Goal: Find specific page/section: Find specific page/section

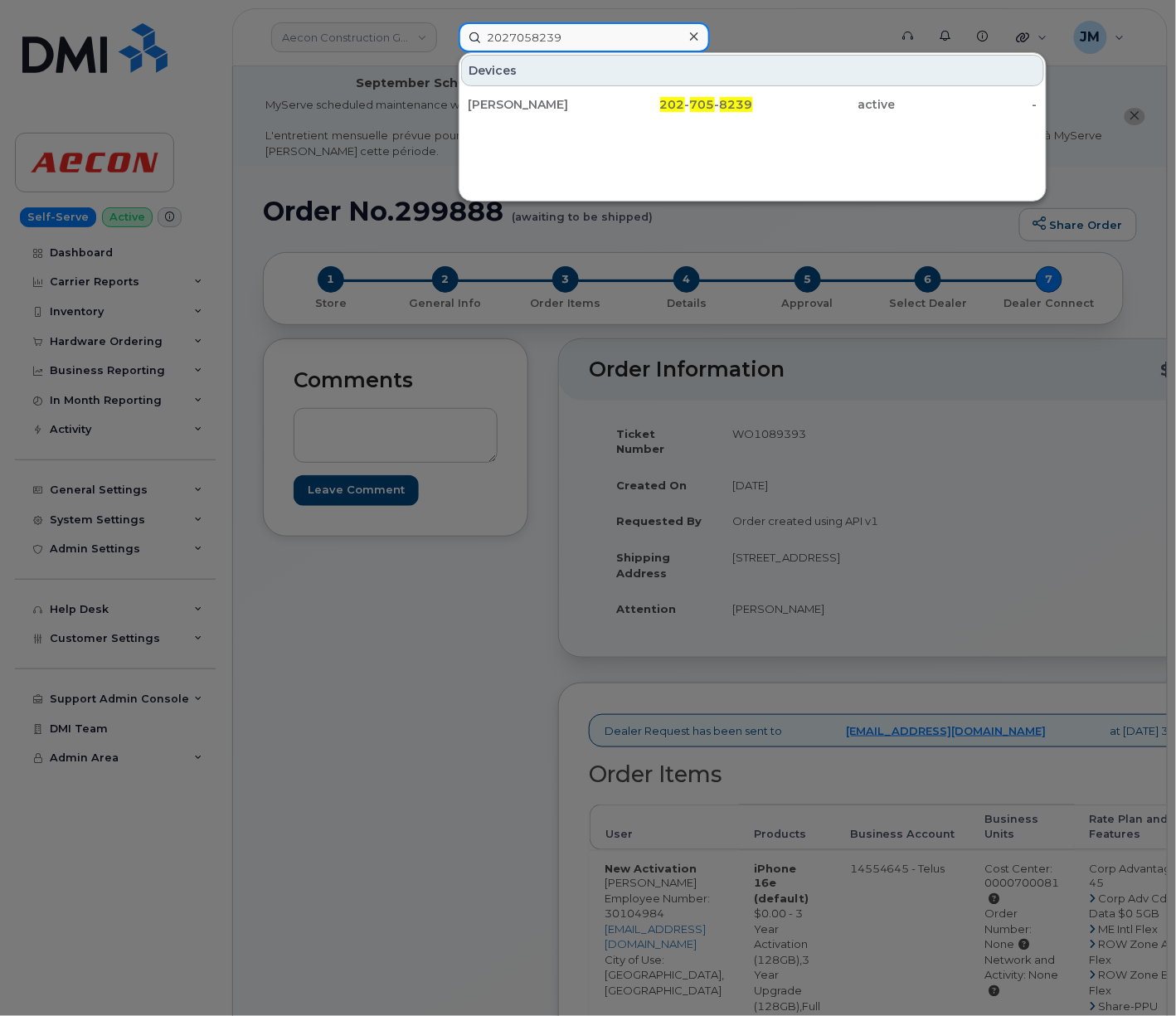
drag, startPoint x: 595, startPoint y: 37, endPoint x: 18, endPoint y: 60, distance: 577.5
click at [445, 52] on div "2027058239 Devices [PERSON_NAME] 202 - 705 - 8239 active -" at bounding box center [668, 37] width 446 height 30
paste input "9492127567"
drag, startPoint x: 23, startPoint y: 71, endPoint x: -45, endPoint y: 90, distance: 70.6
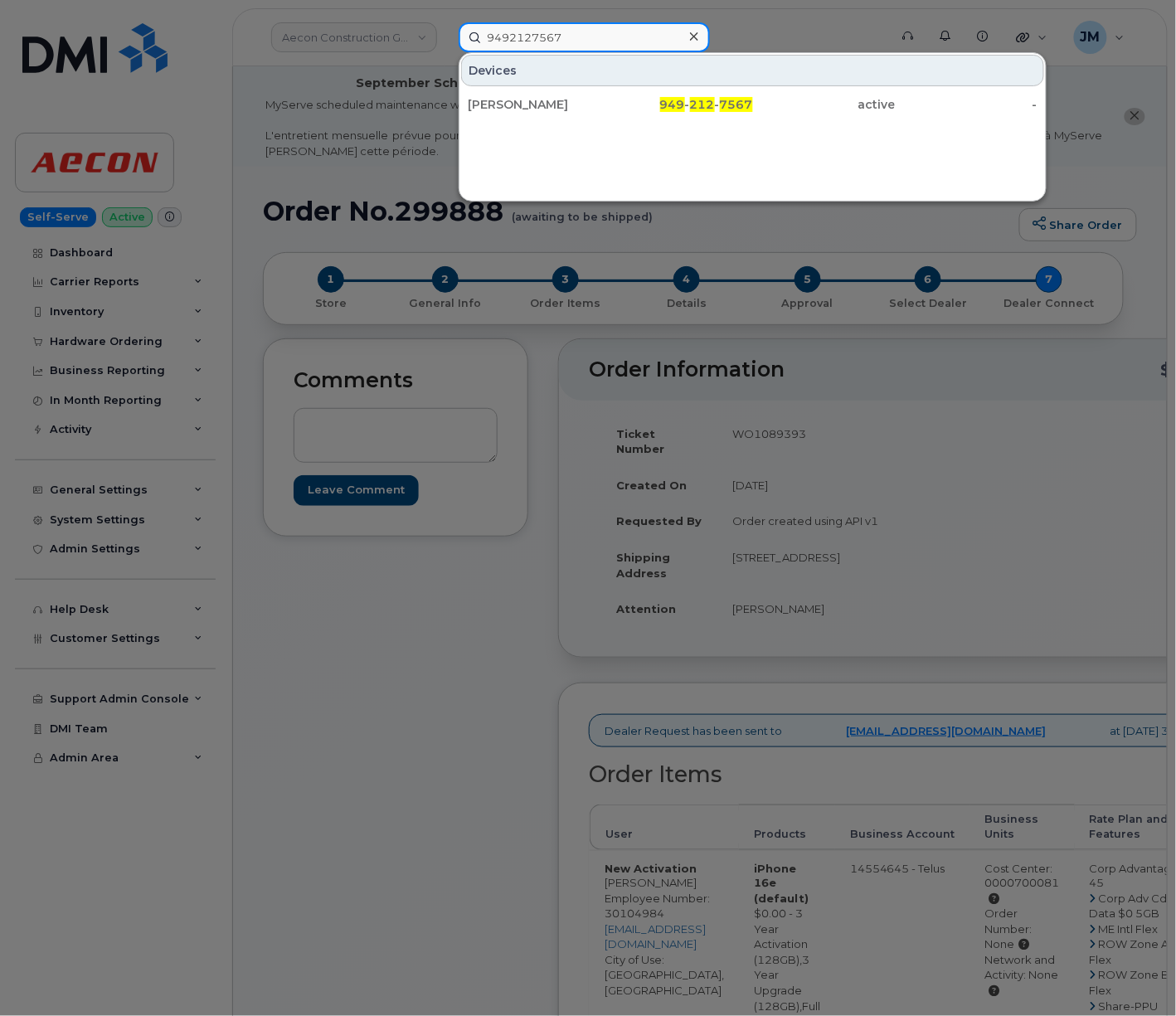
paste input "4055646640"
drag, startPoint x: 505, startPoint y: 44, endPoint x: -385, endPoint y: 87, distance: 891.0
paste input "716631"
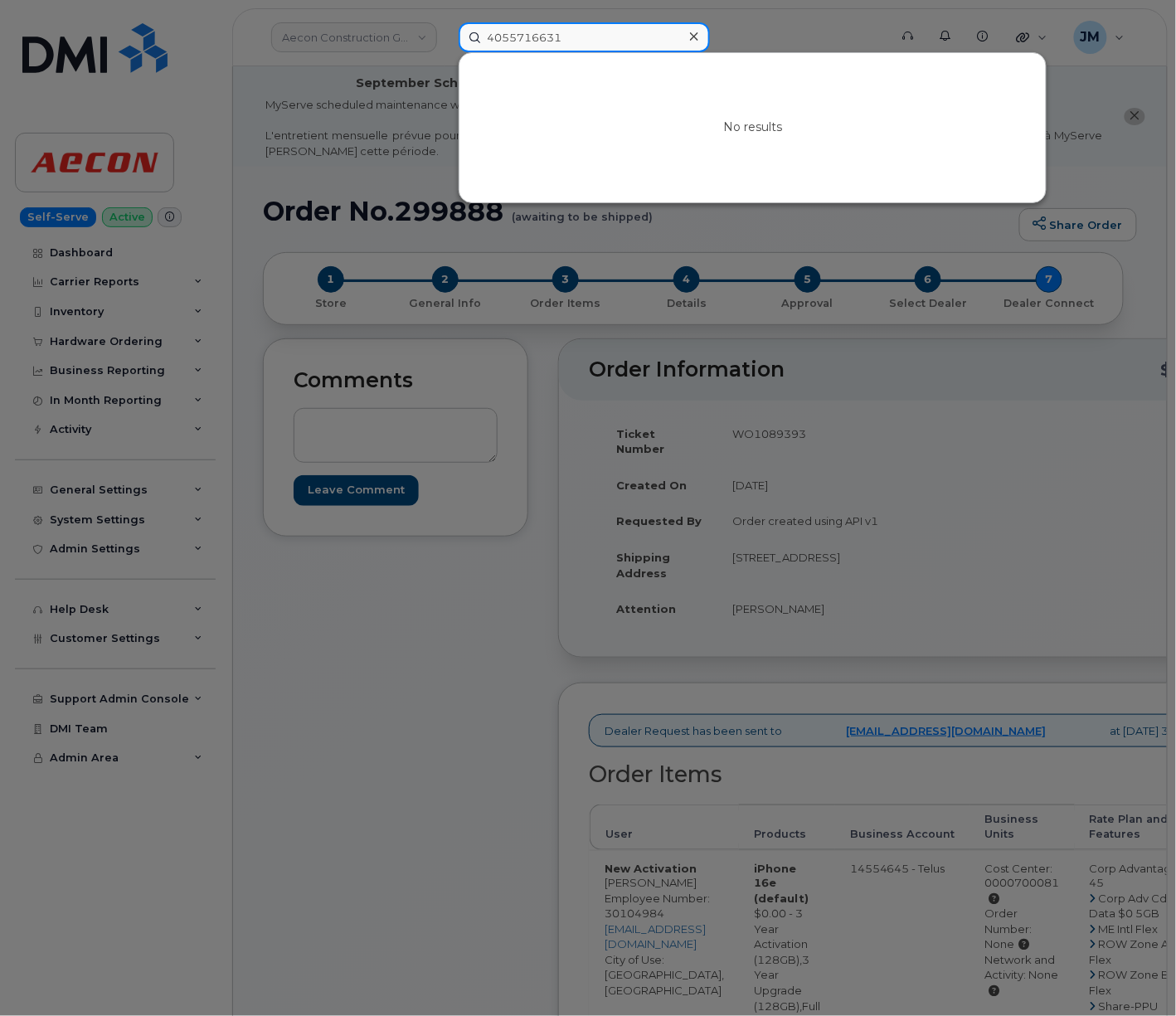
drag, startPoint x: 598, startPoint y: 35, endPoint x: 80, endPoint y: 67, distance: 519.0
click at [445, 52] on div "4055716631 No results" at bounding box center [668, 37] width 446 height 30
paste input "854778"
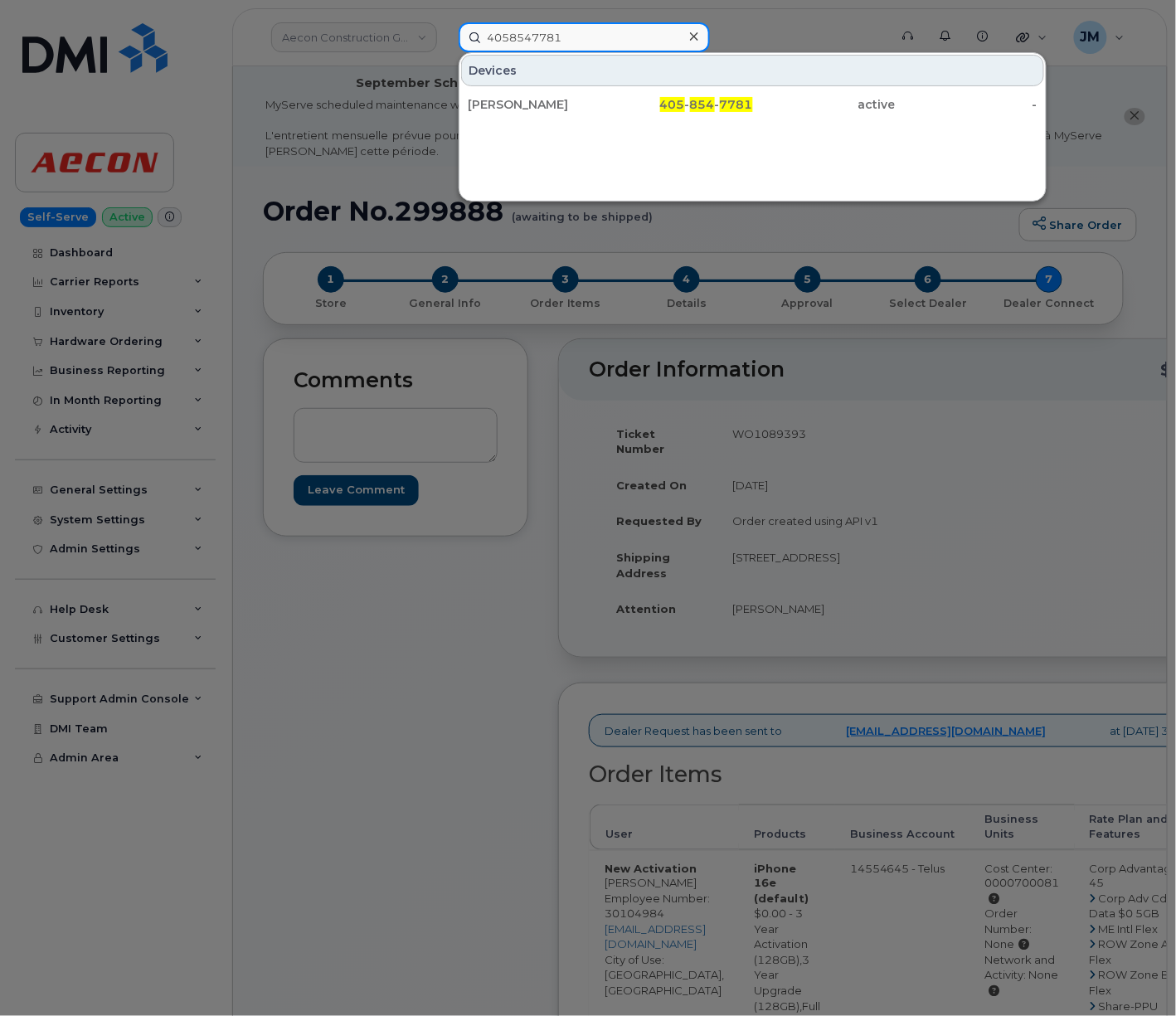
drag, startPoint x: 602, startPoint y: 35, endPoint x: -279, endPoint y: 113, distance: 884.4
paste input "9895956"
drag, startPoint x: 582, startPoint y: 40, endPoint x: -42, endPoint y: 94, distance: 626.3
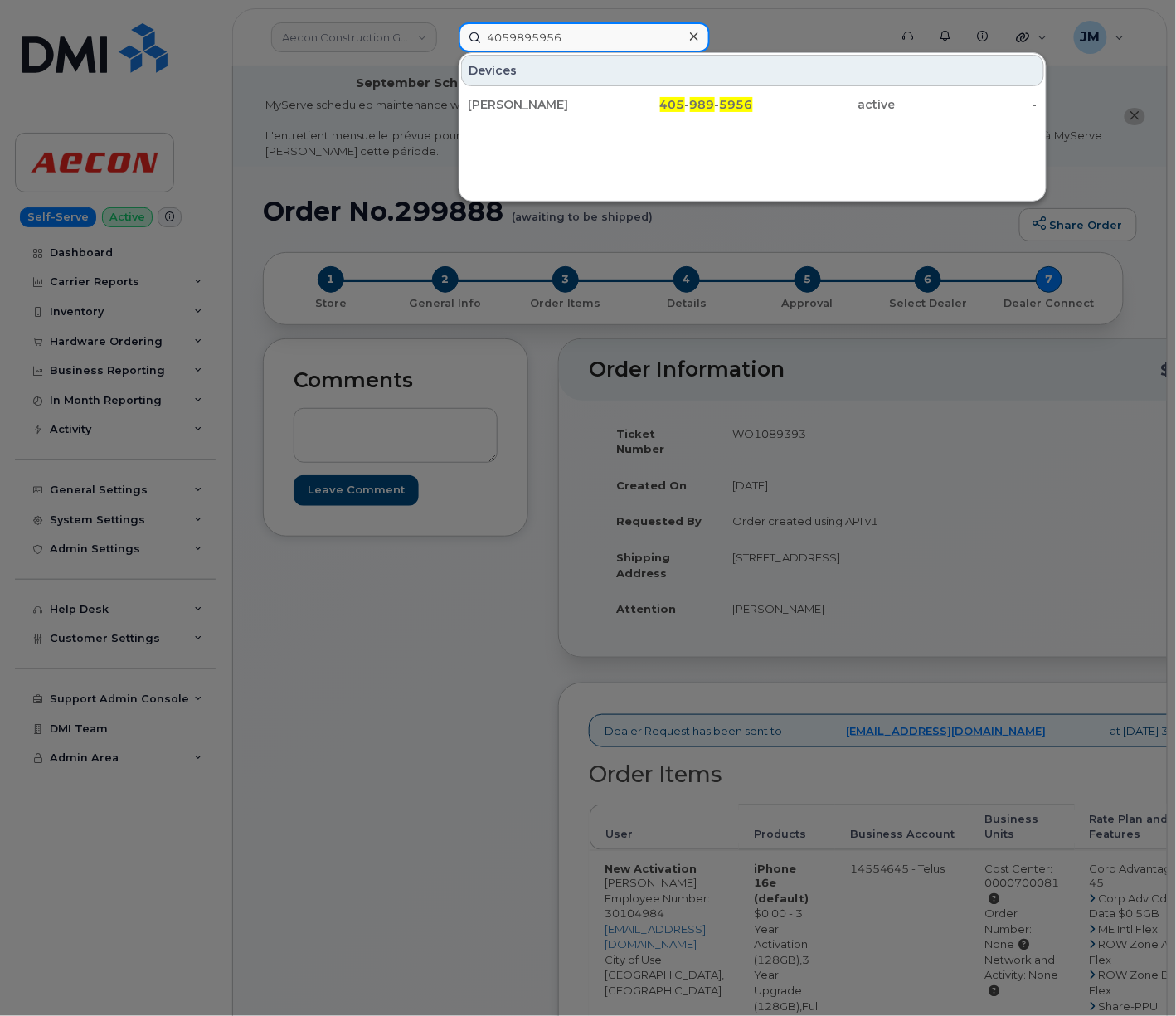
paste input "5716329"
drag, startPoint x: 598, startPoint y: 27, endPoint x: -375, endPoint y: 54, distance: 973.4
paste input "[PHONE_NUMBER]"
drag, startPoint x: 642, startPoint y: 28, endPoint x: -279, endPoint y: 87, distance: 922.9
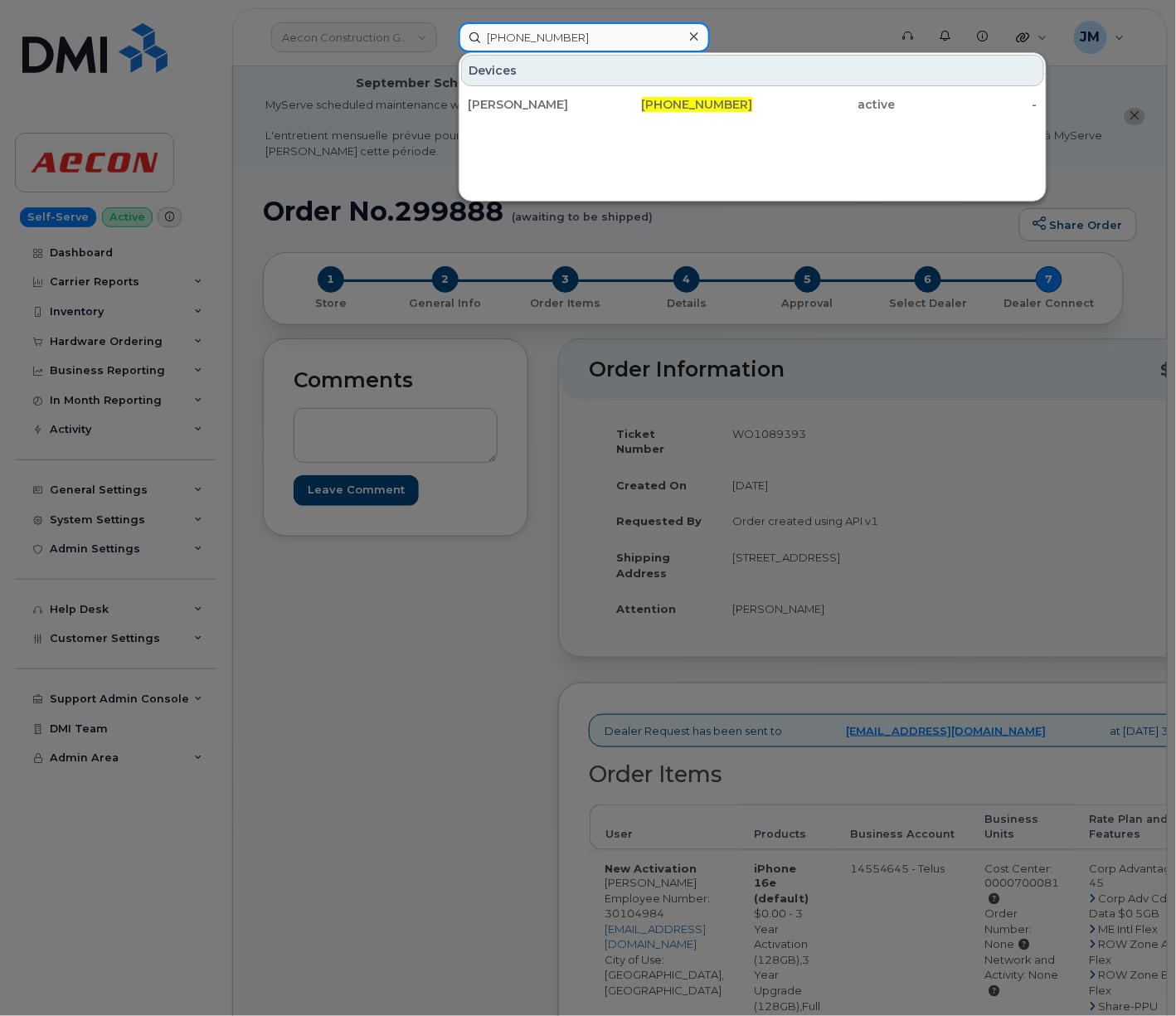
paste input "64709629"
drag, startPoint x: 608, startPoint y: 40, endPoint x: -75, endPoint y: 56, distance: 683.2
paste input "949)359-3612"
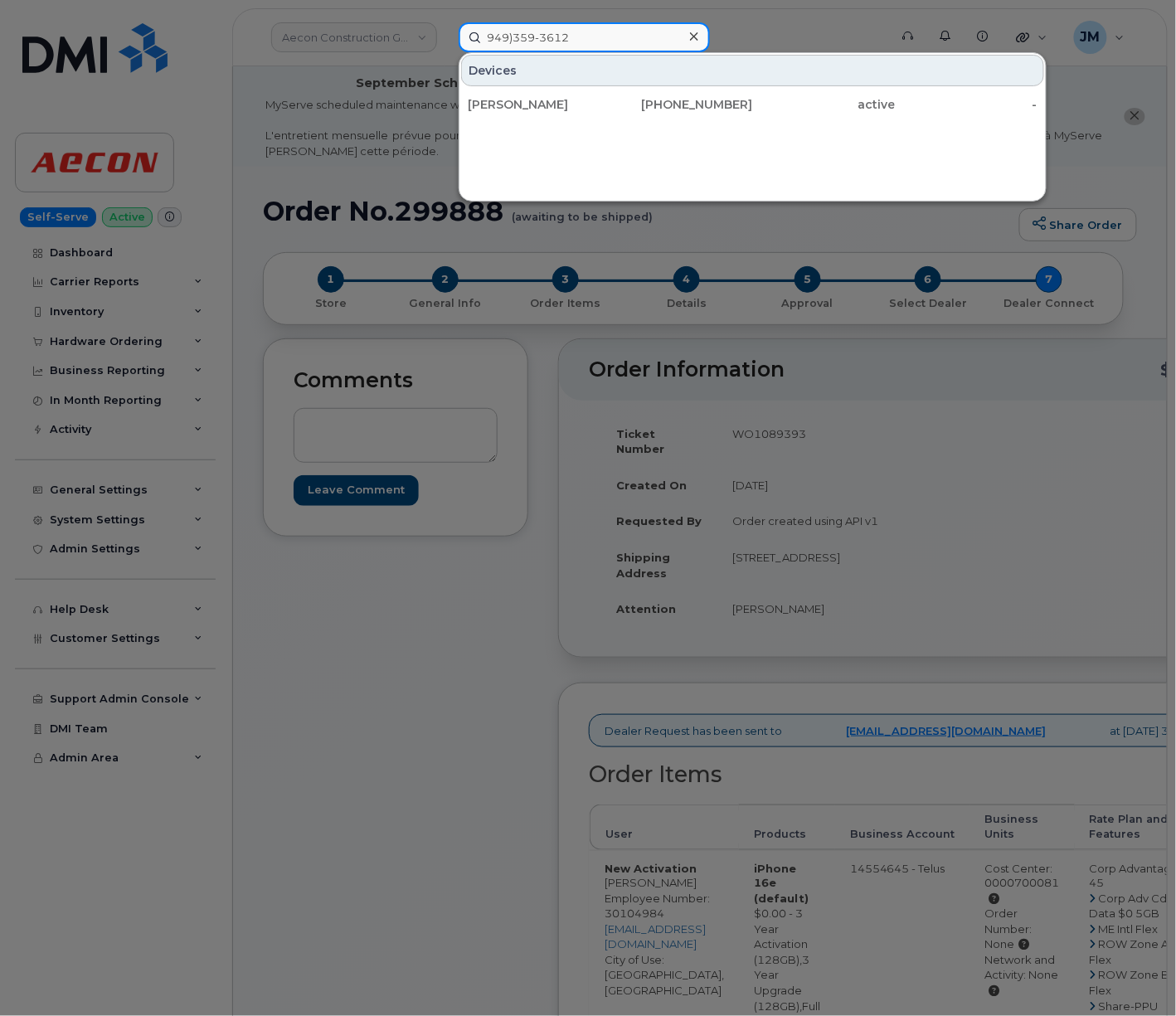
type input "949)359-3612"
